Goal: Contribute content

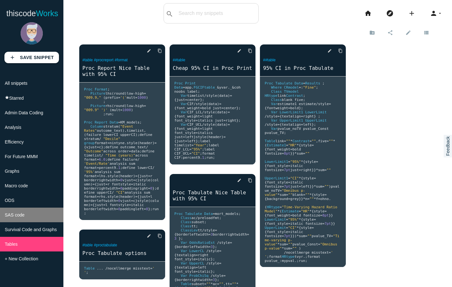
click at [25, 222] on li "SAS code" at bounding box center [31, 214] width 63 height 15
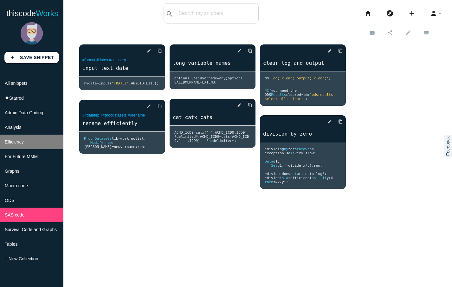
click at [35, 148] on li "Efficiency" at bounding box center [31, 142] width 63 height 15
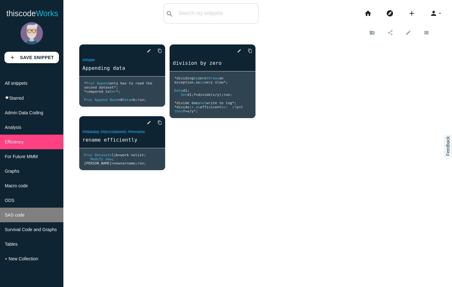
click at [22, 217] on span "SAS code" at bounding box center [15, 214] width 20 height 5
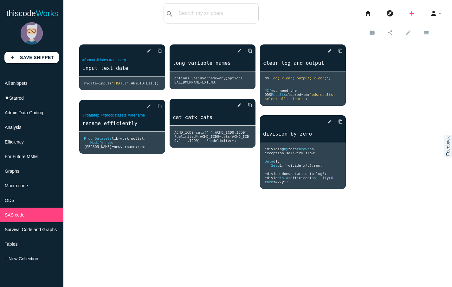
click at [408, 14] on icon "add" at bounding box center [412, 13] width 8 height 20
click at [432, 12] on link "code Snippet" at bounding box center [426, 11] width 44 height 16
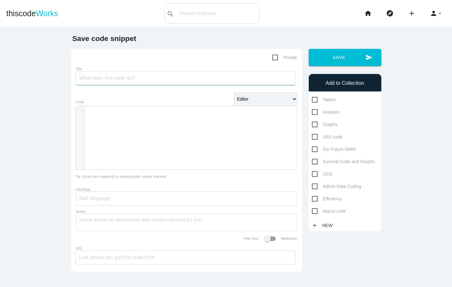
click at [142, 78] on input "Title" at bounding box center [186, 78] width 220 height 14
type input "Proc Compare - same IDs?"
click at [190, 134] on div "​ x 1 ​" at bounding box center [191, 142] width 231 height 73
click at [312, 136] on span "SAS code" at bounding box center [327, 137] width 31 height 8
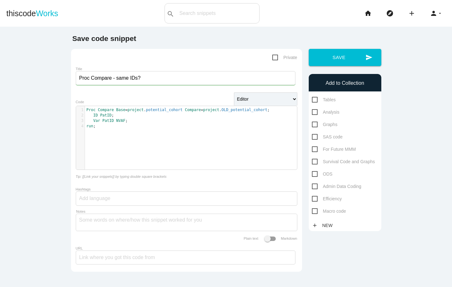
click at [312, 136] on input "SAS code" at bounding box center [314, 135] width 4 height 4
checkbox input "true"
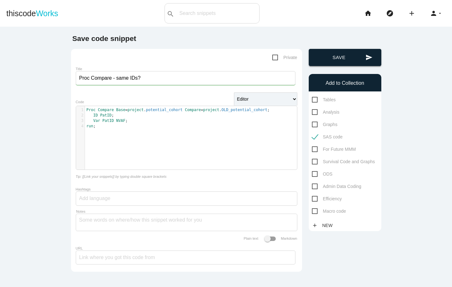
click at [338, 58] on button "send Save" at bounding box center [345, 57] width 73 height 17
